Goal: Find specific page/section: Find specific page/section

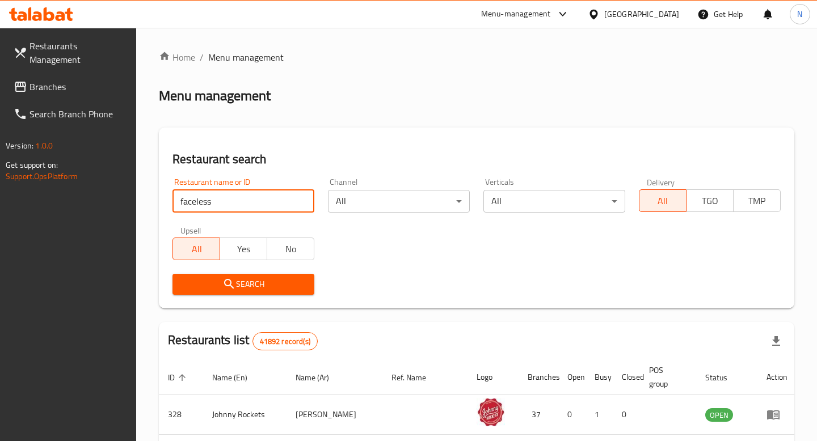
click at [232, 202] on input "faceless" at bounding box center [243, 201] width 142 height 23
type input "The Faceless Bakers - Luxury Cinnamon Rolls"
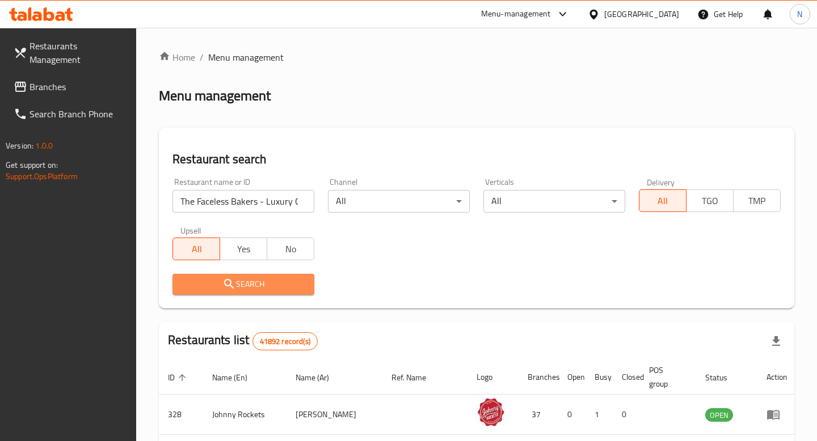
click at [241, 282] on span "Search" at bounding box center [244, 284] width 124 height 14
click at [241, 282] on div at bounding box center [408, 220] width 817 height 441
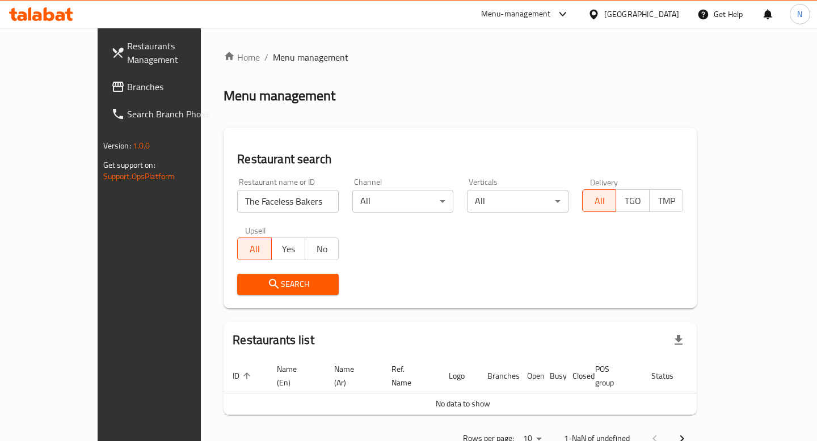
click at [520, 15] on div "Menu-management" at bounding box center [516, 14] width 70 height 14
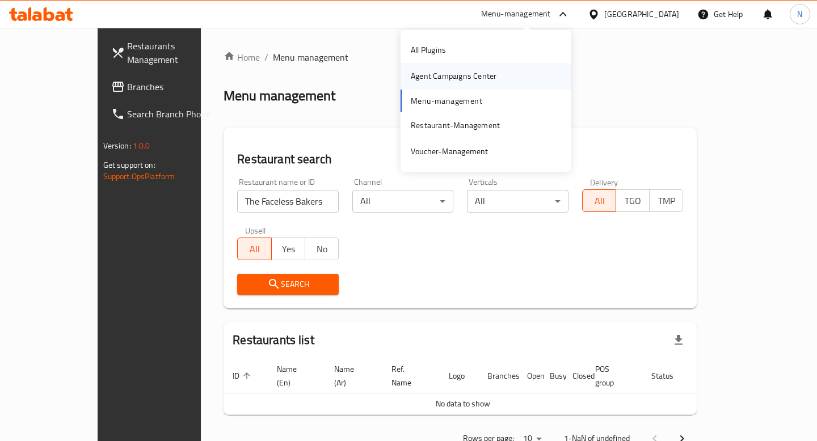
click at [494, 75] on div "Agent Campaigns Center" at bounding box center [454, 76] width 86 height 12
